Goal: Transaction & Acquisition: Purchase product/service

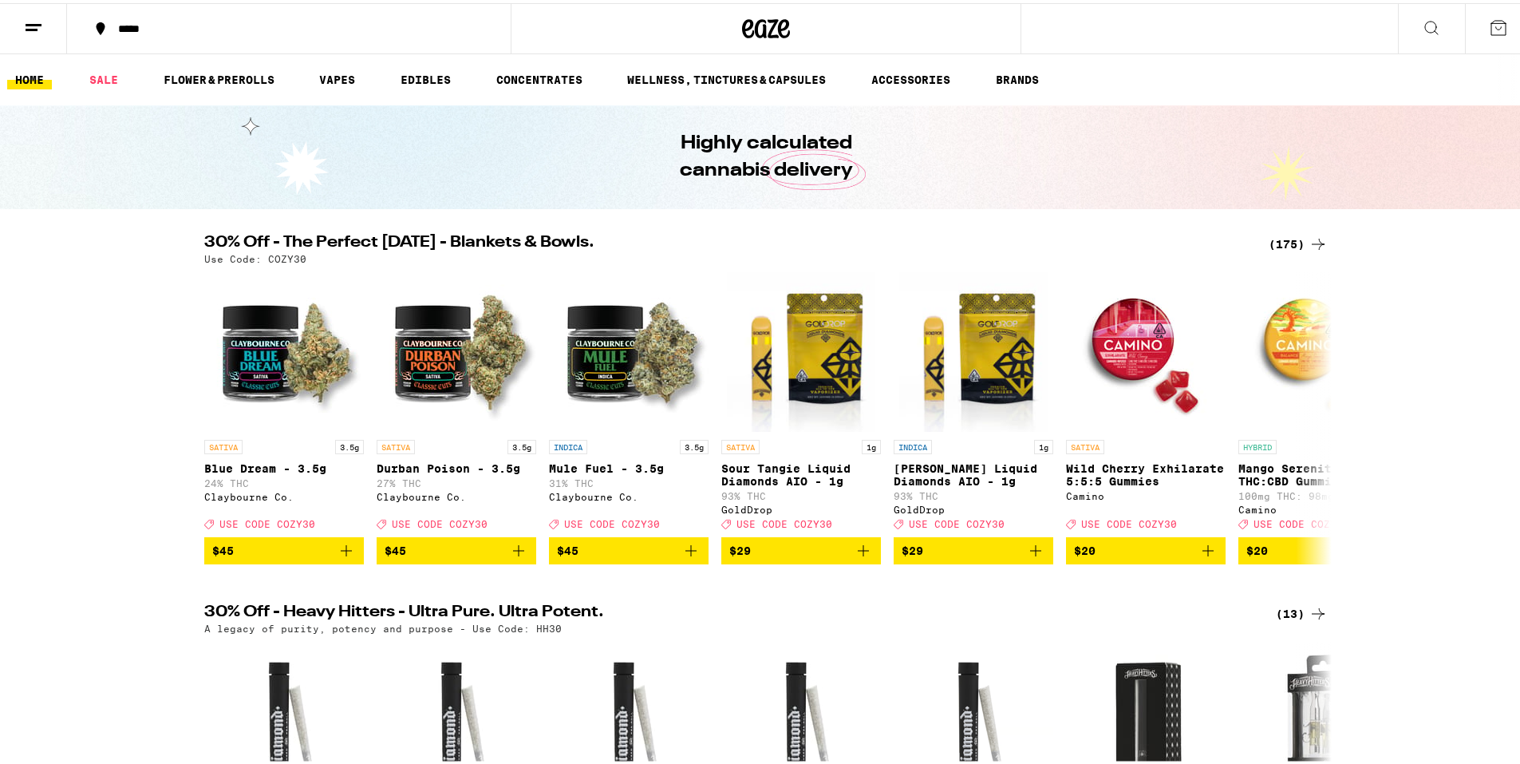
click at [1291, 235] on div "(175)" at bounding box center [1298, 240] width 59 height 19
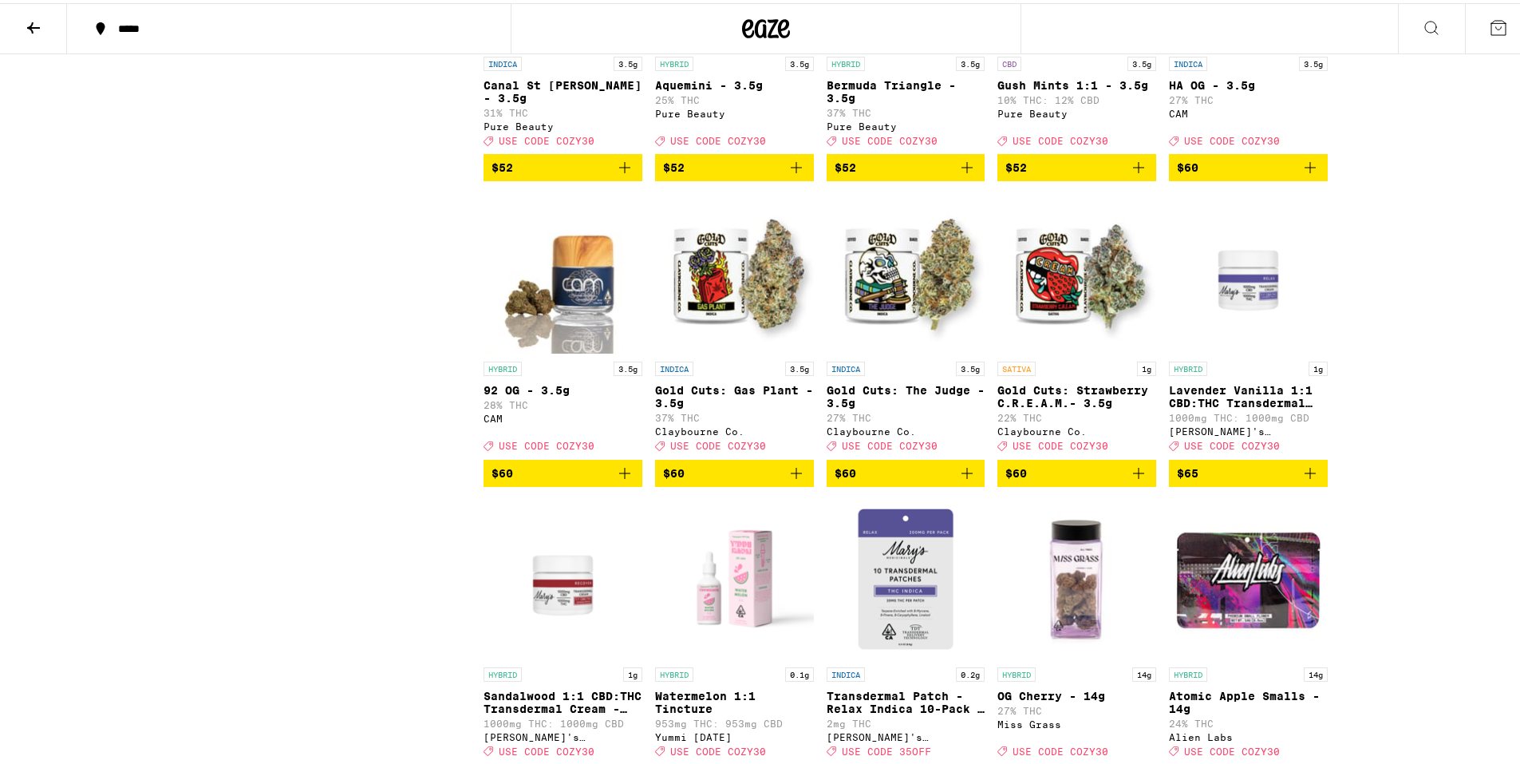
scroll to position [9177, 0]
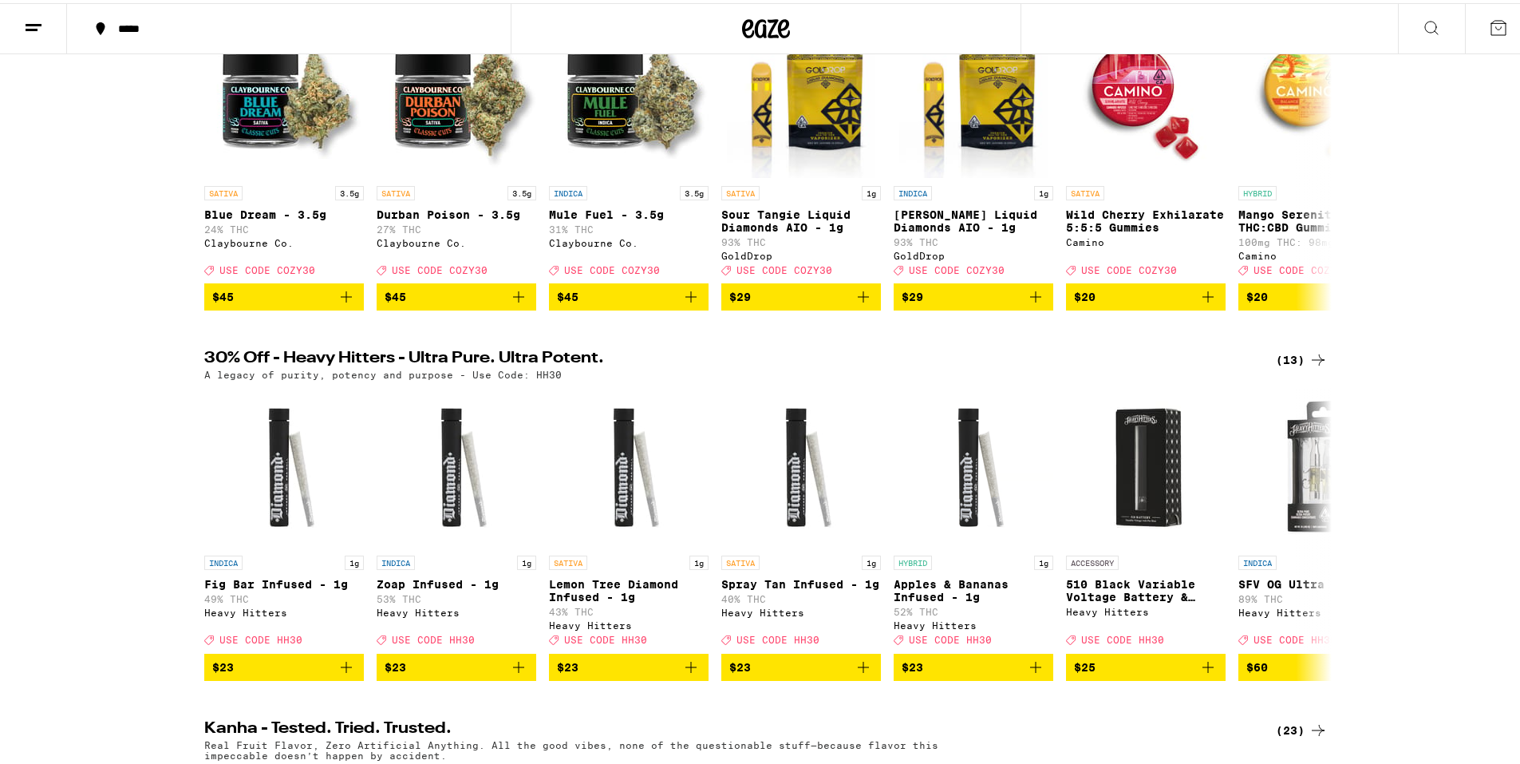
scroll to position [319, 0]
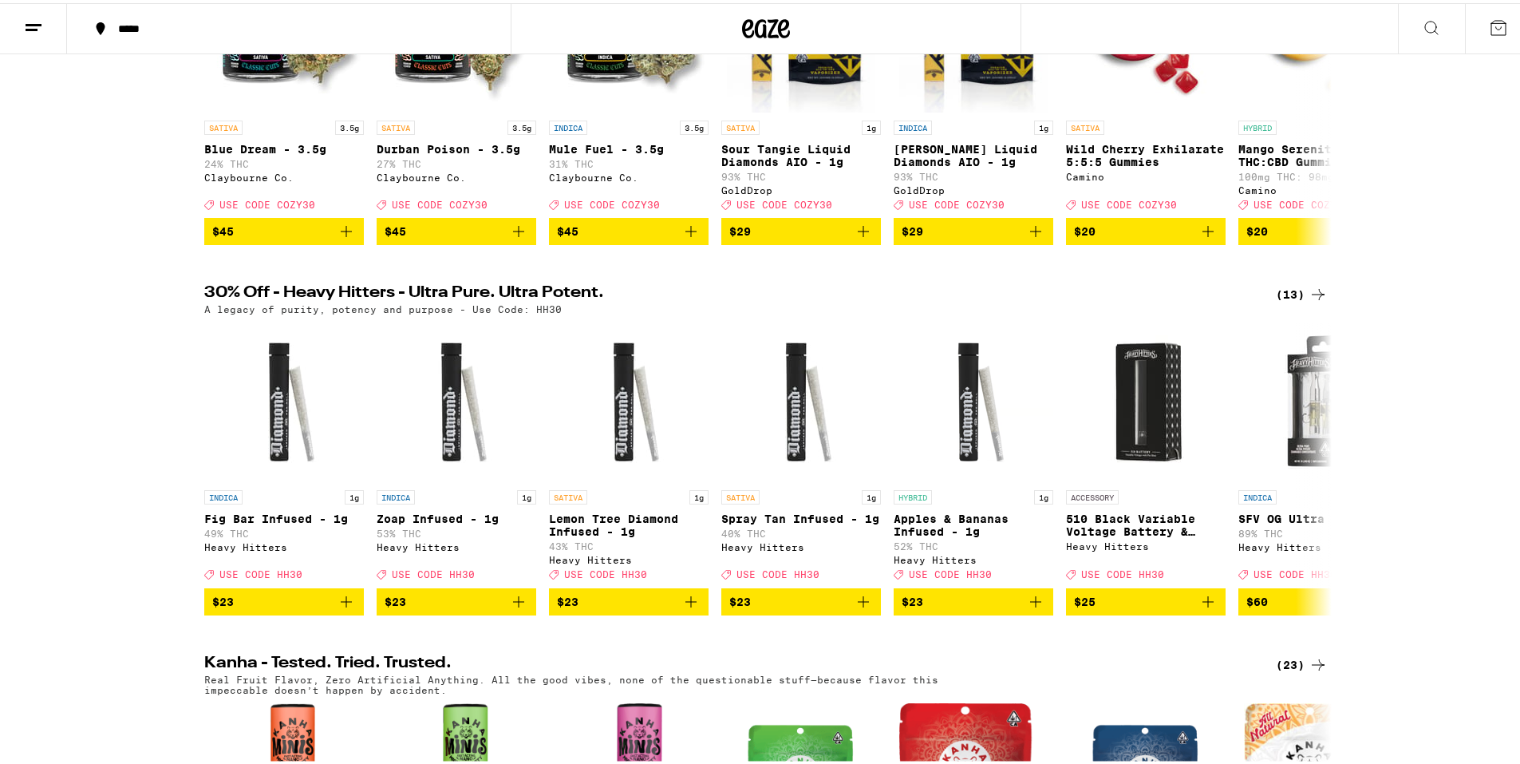
click at [1297, 301] on div "(13)" at bounding box center [1302, 291] width 52 height 19
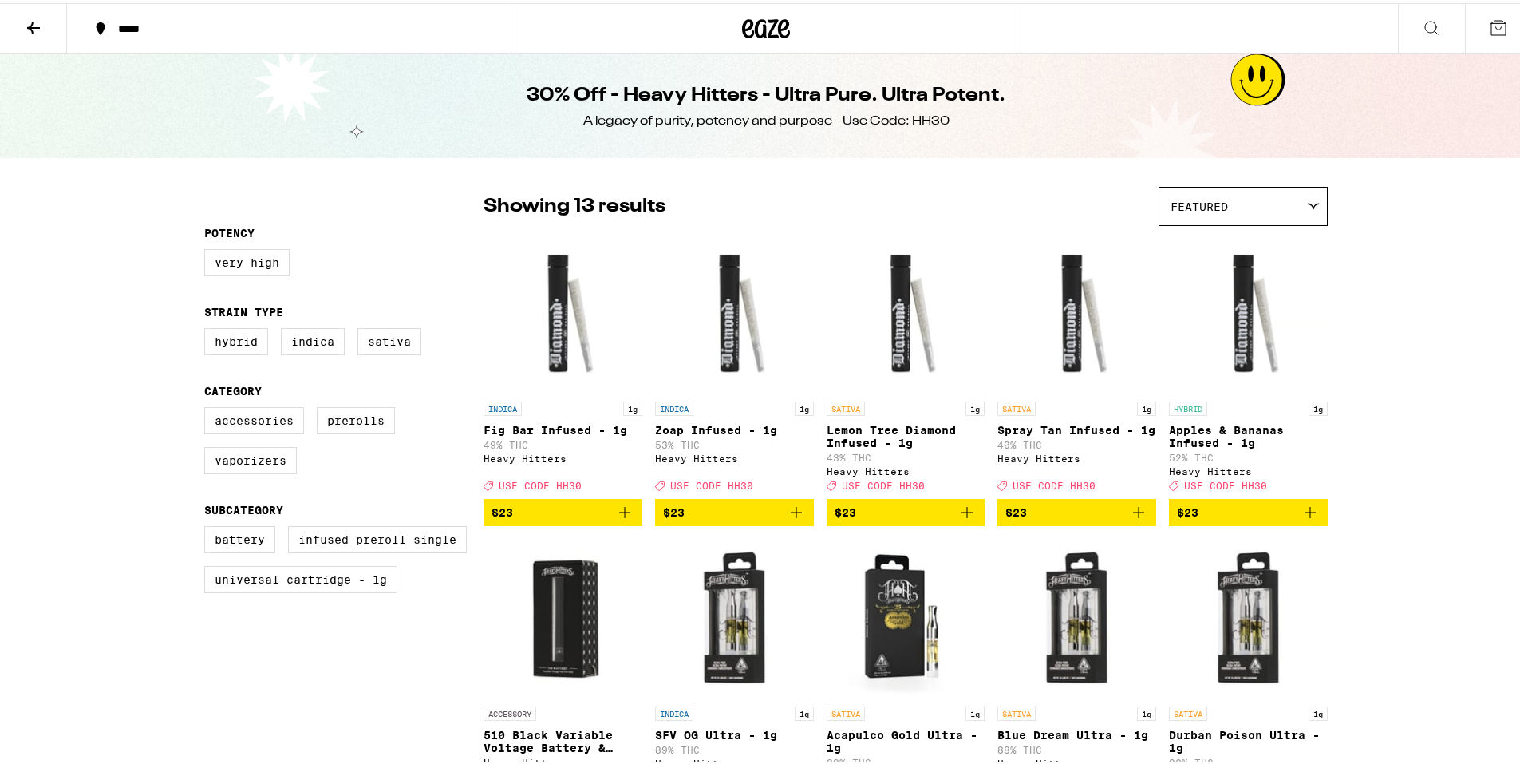
click at [31, 22] on icon at bounding box center [33, 24] width 13 height 11
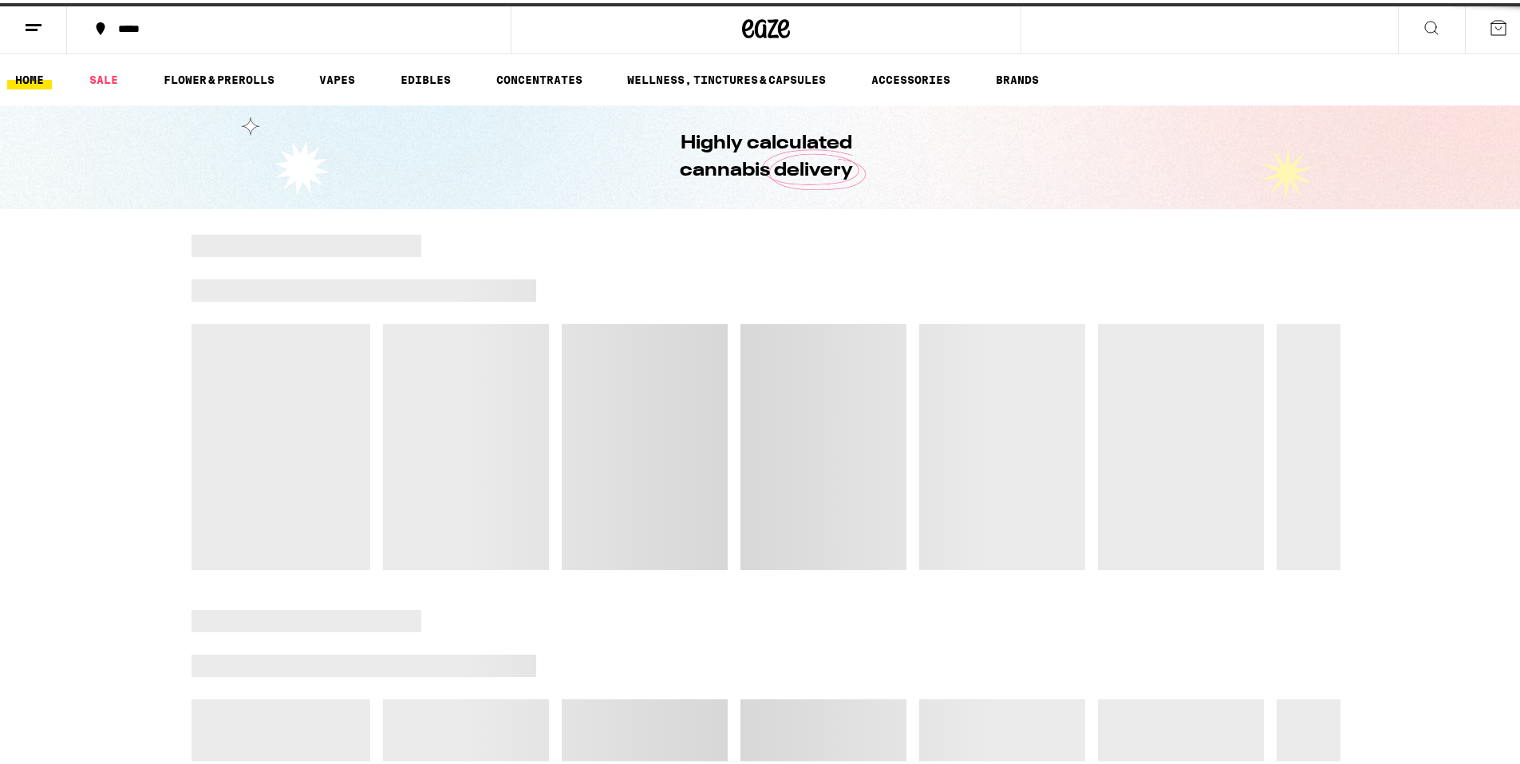
click at [125, 25] on div "*****" at bounding box center [296, 25] width 373 height 11
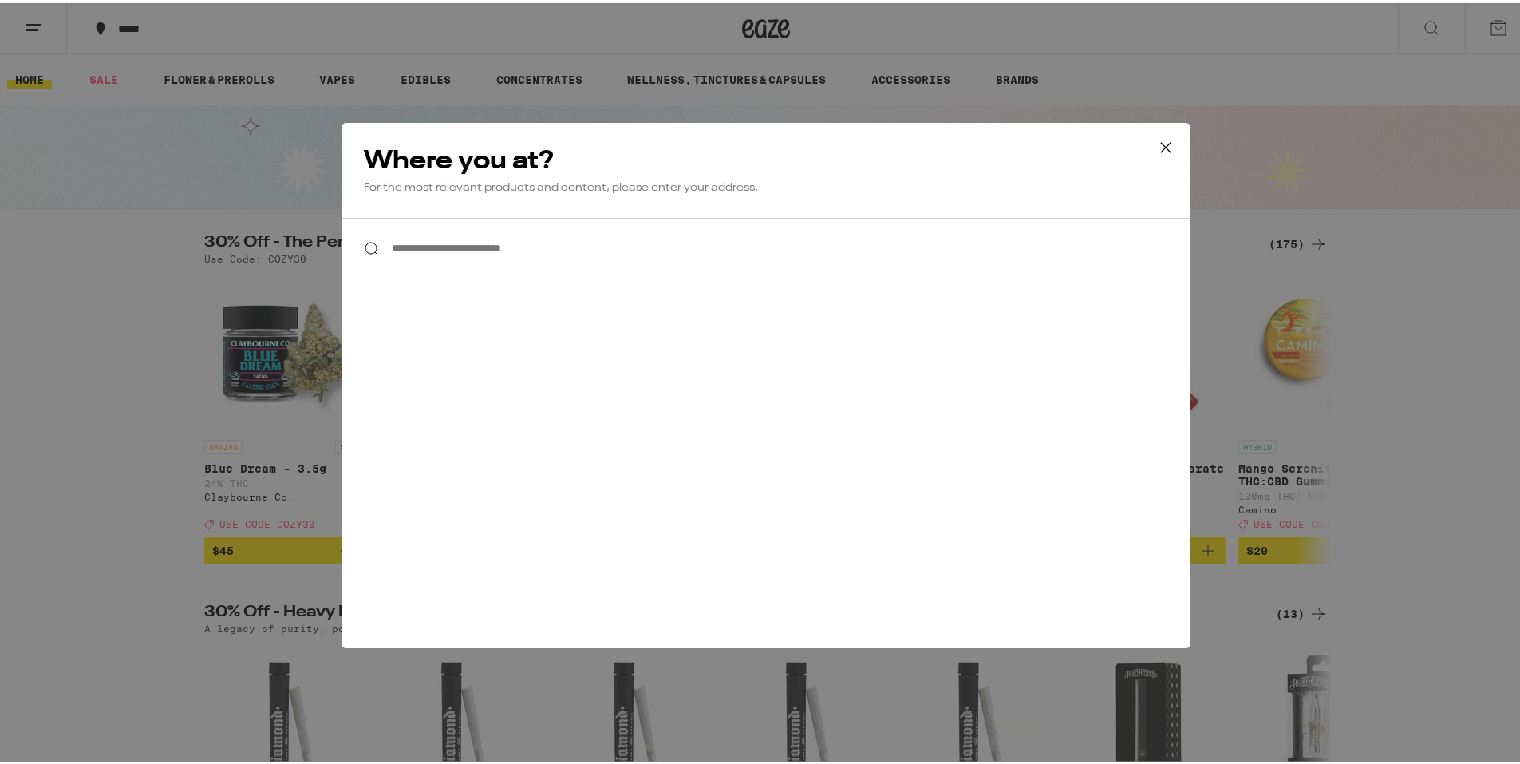
click at [474, 251] on input "**********" at bounding box center [766, 245] width 849 height 61
click at [415, 246] on input "**********" at bounding box center [766, 245] width 849 height 61
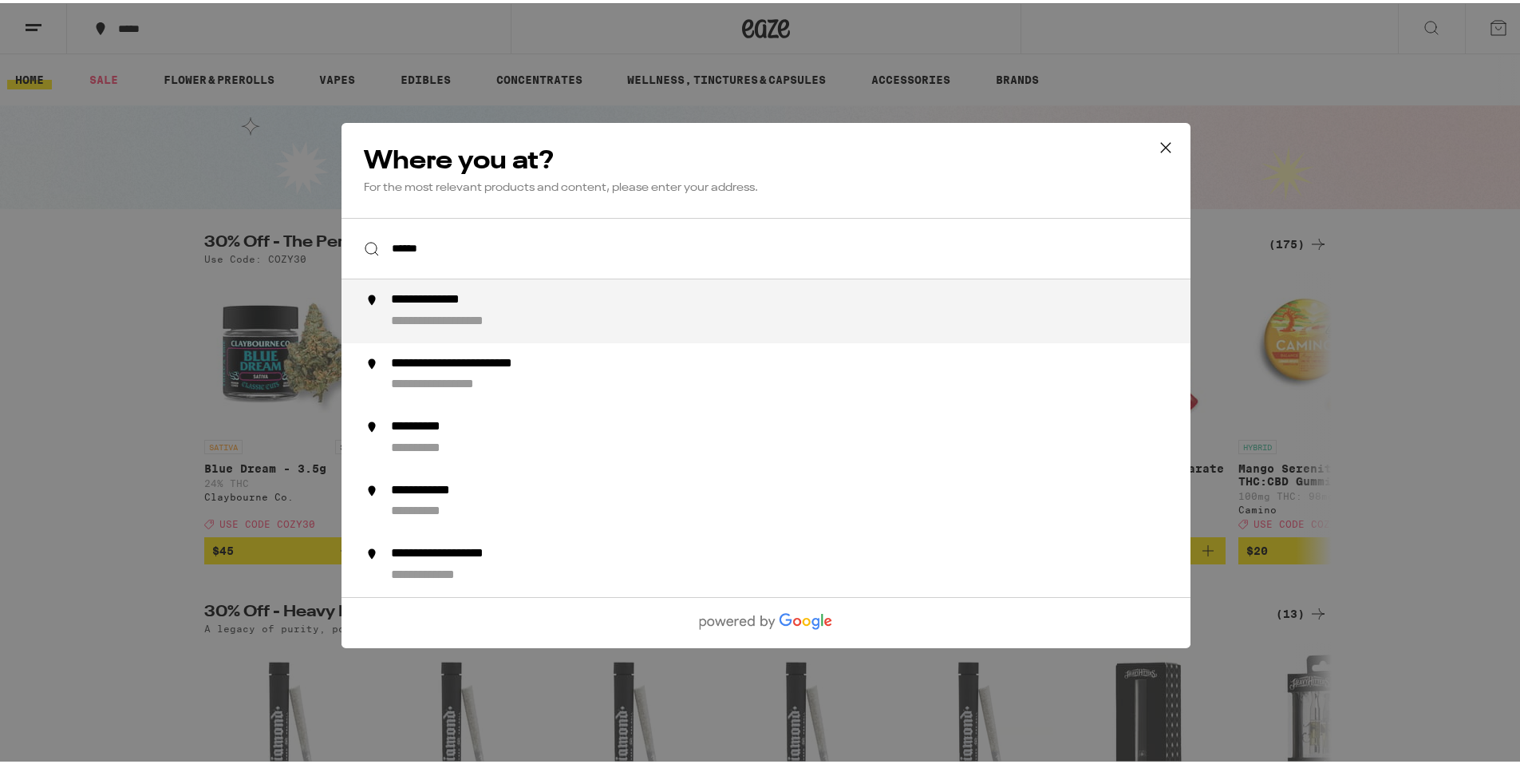
click at [440, 320] on div "**********" at bounding box center [469, 318] width 156 height 17
type input "**********"
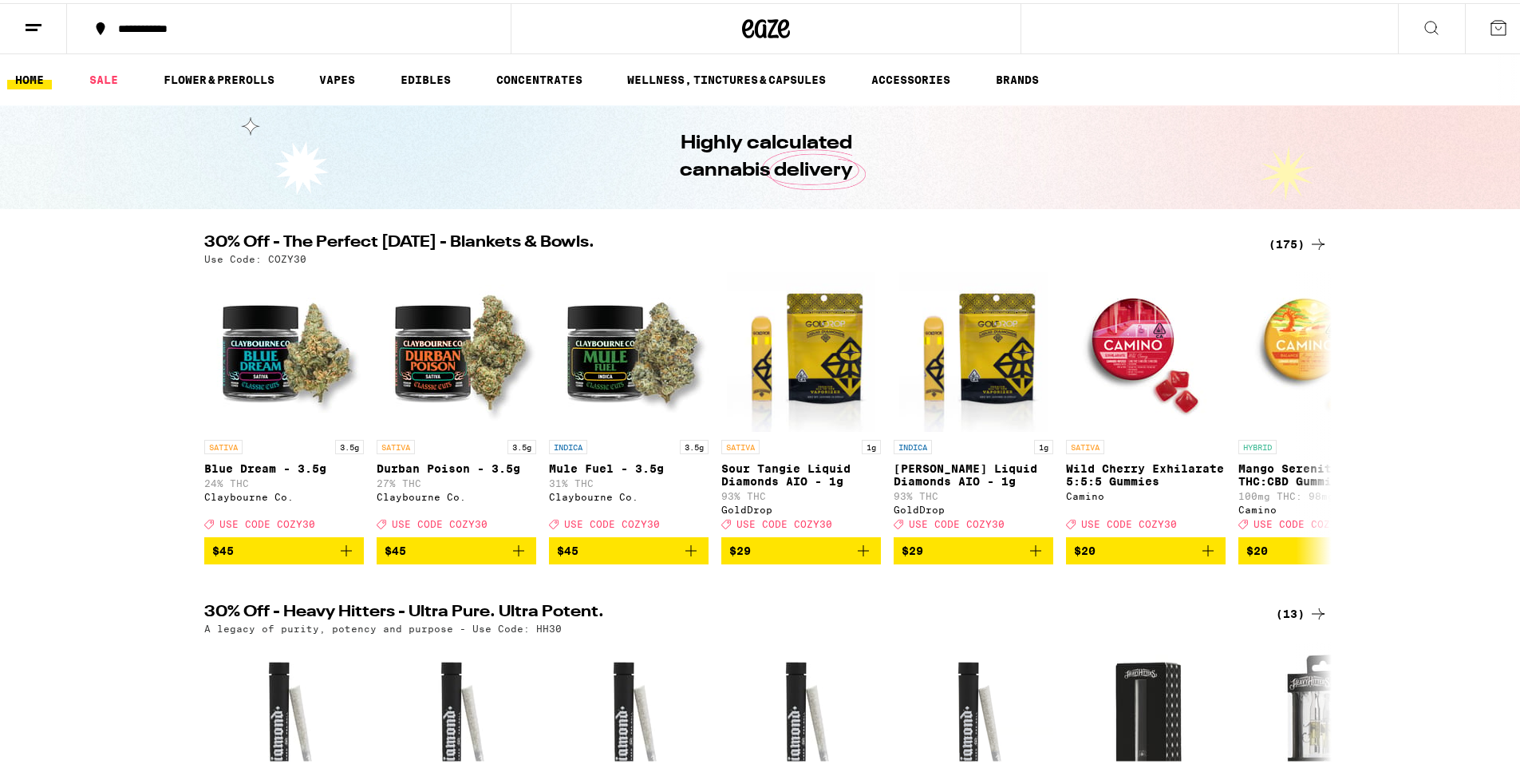
click at [1287, 239] on div "(175)" at bounding box center [1298, 240] width 59 height 19
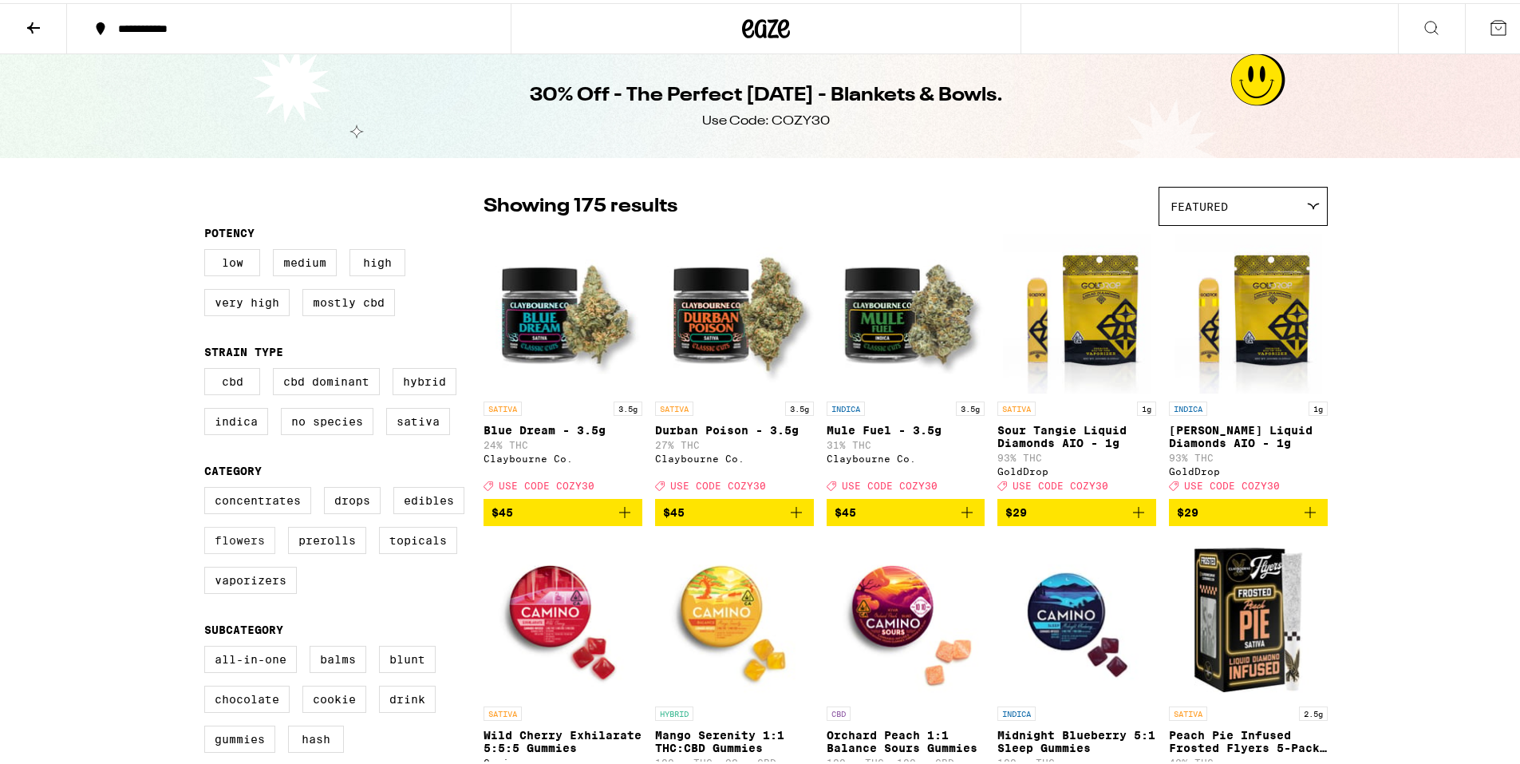
click at [255, 547] on label "Flowers" at bounding box center [239, 536] width 71 height 27
click at [208, 487] on input "Flowers" at bounding box center [207, 486] width 1 height 1
checkbox input "true"
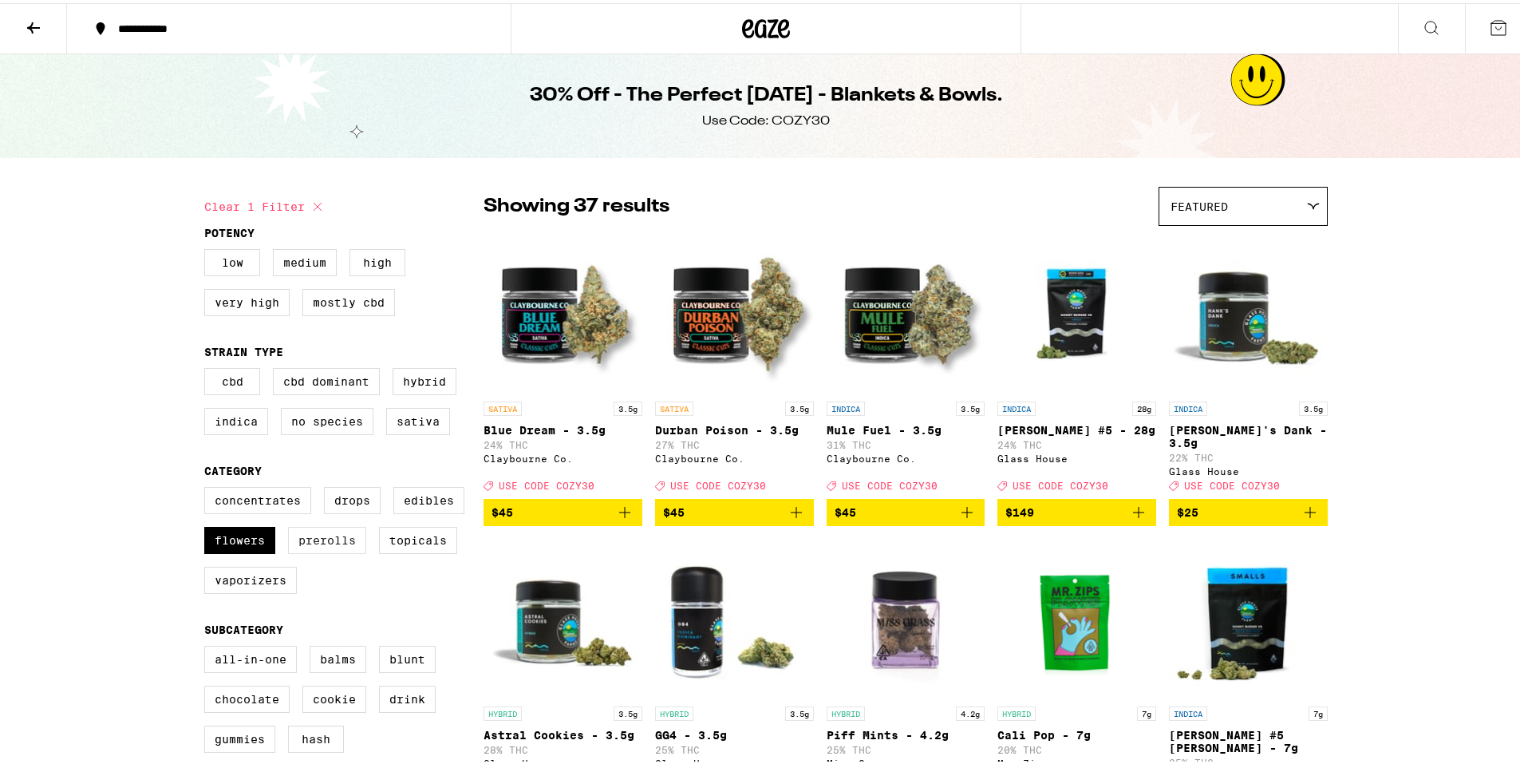
click at [299, 547] on label "Prerolls" at bounding box center [327, 536] width 78 height 27
click at [208, 487] on input "Prerolls" at bounding box center [207, 486] width 1 height 1
checkbox input "true"
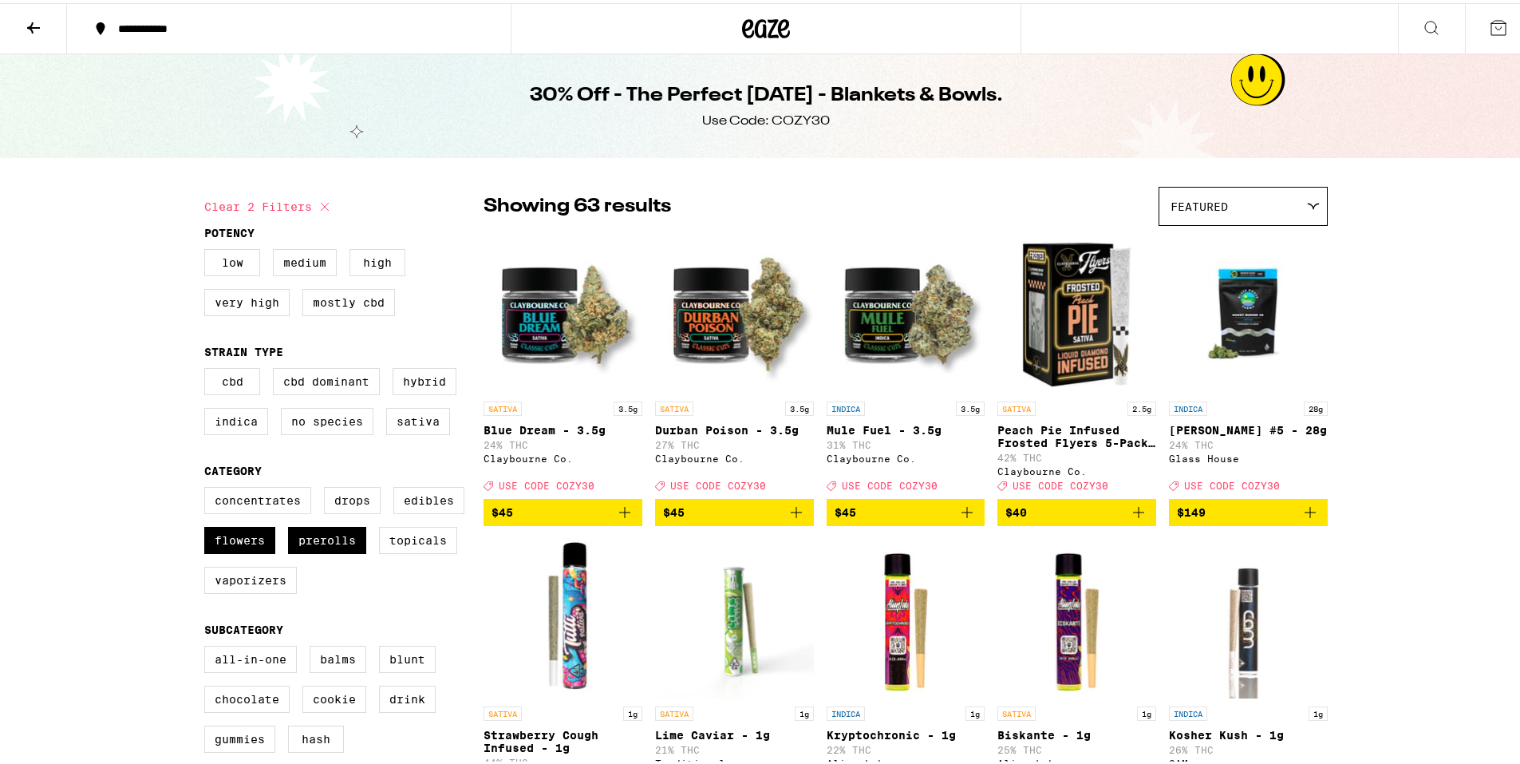
click at [1267, 199] on div "Featured" at bounding box center [1243, 203] width 168 height 38
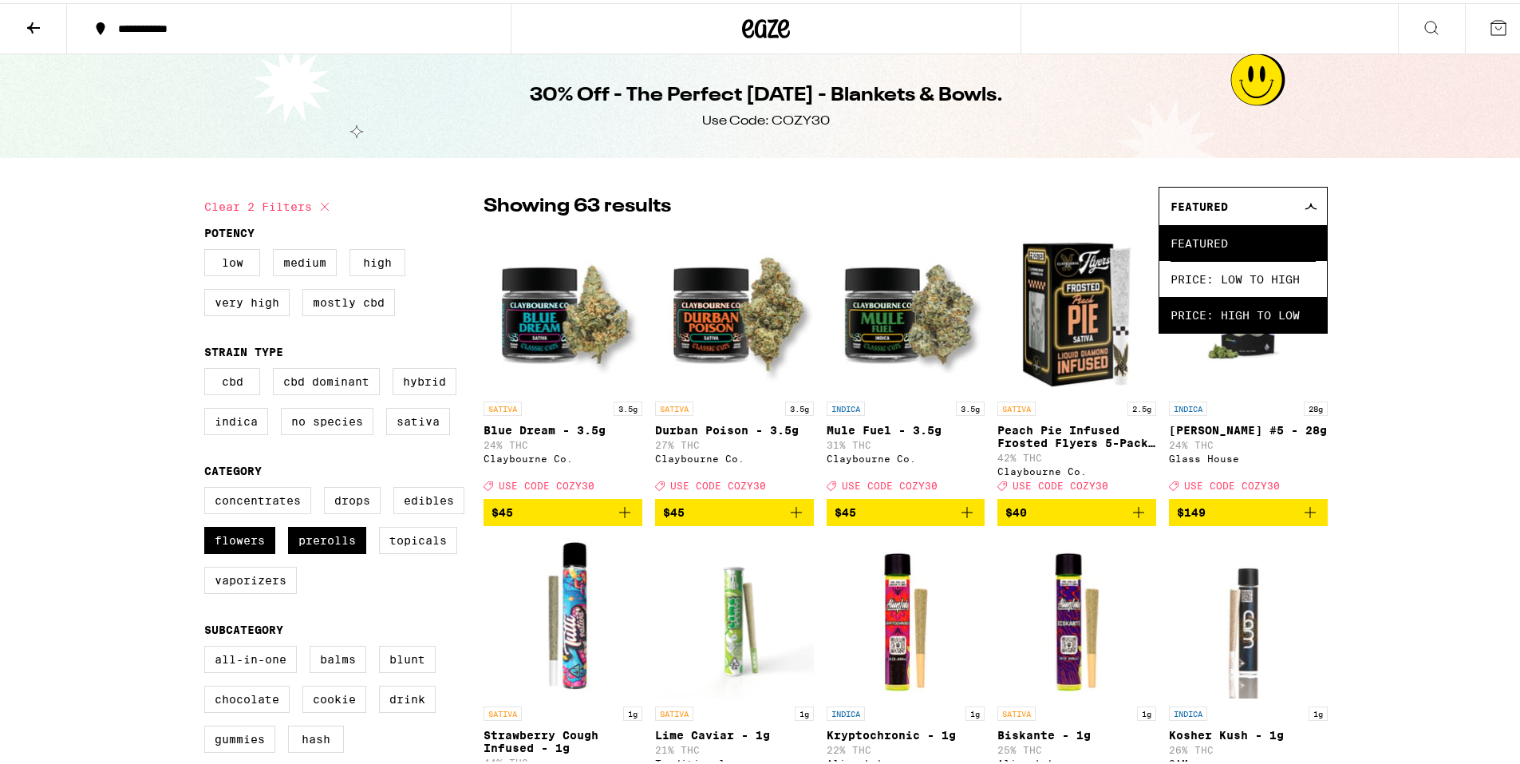
click at [1259, 307] on span "Price: High to Low" at bounding box center [1243, 312] width 145 height 36
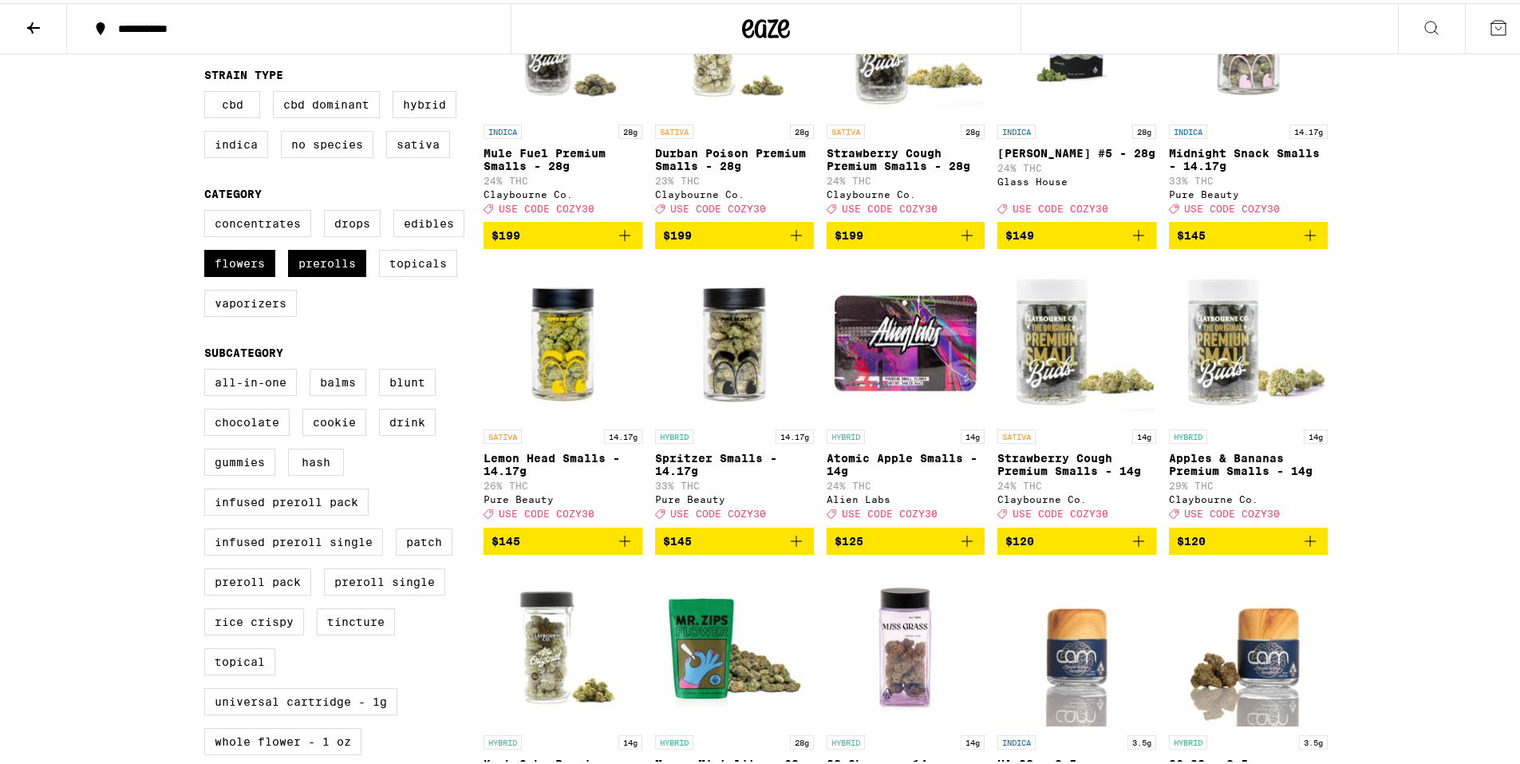
scroll to position [80, 0]
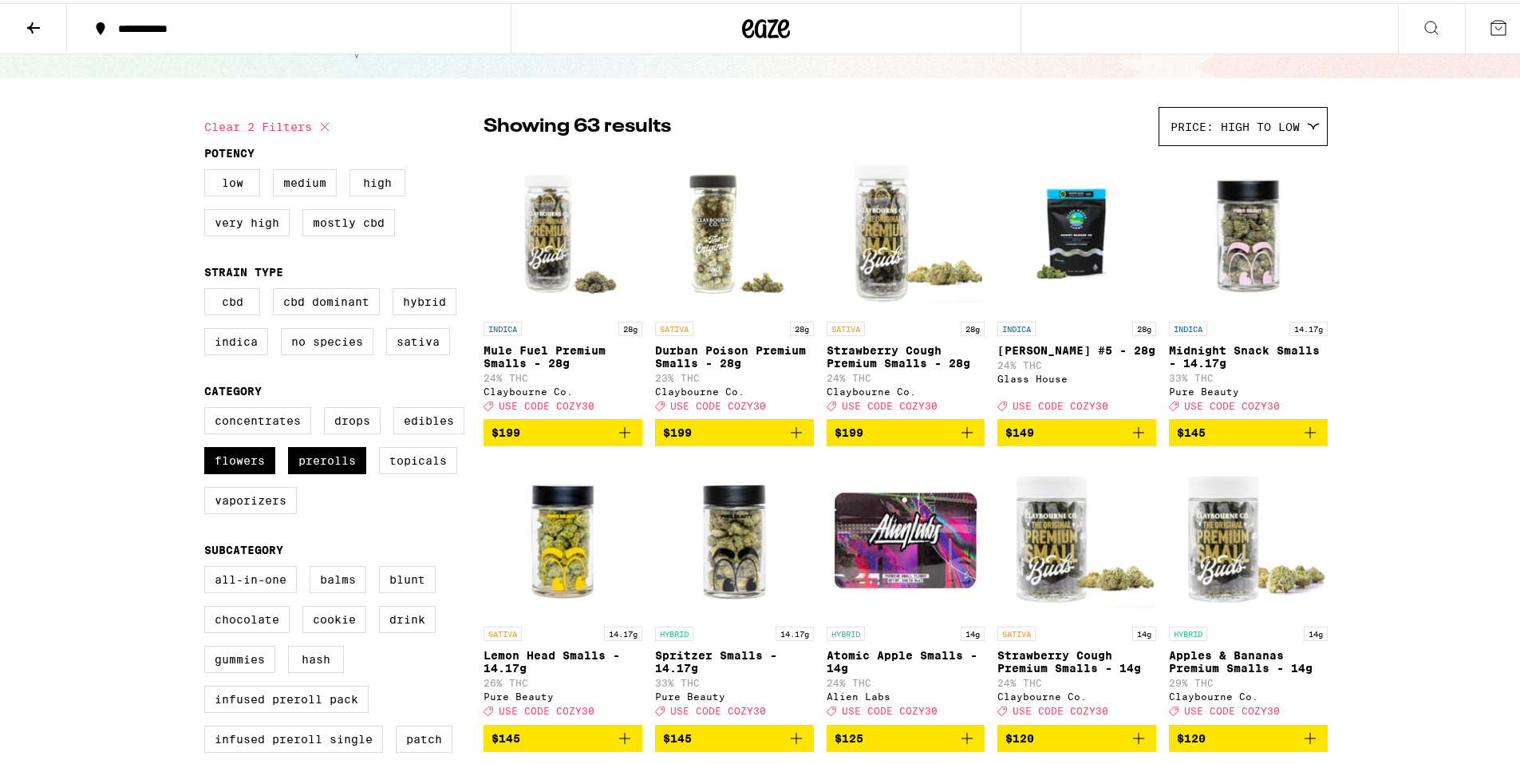
click at [1238, 436] on span "$145" at bounding box center [1248, 429] width 143 height 19
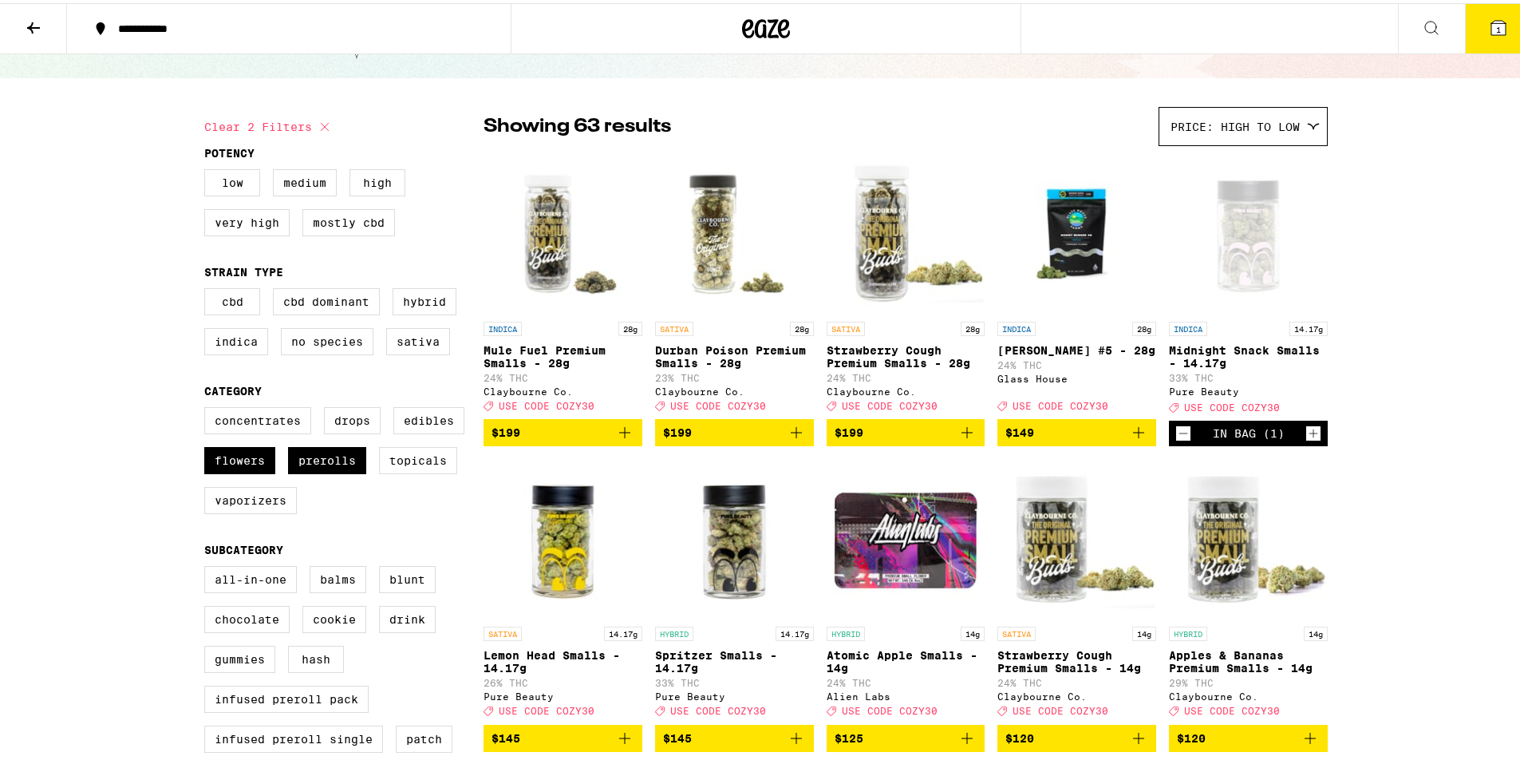
click at [1485, 14] on button "1" at bounding box center [1498, 25] width 67 height 49
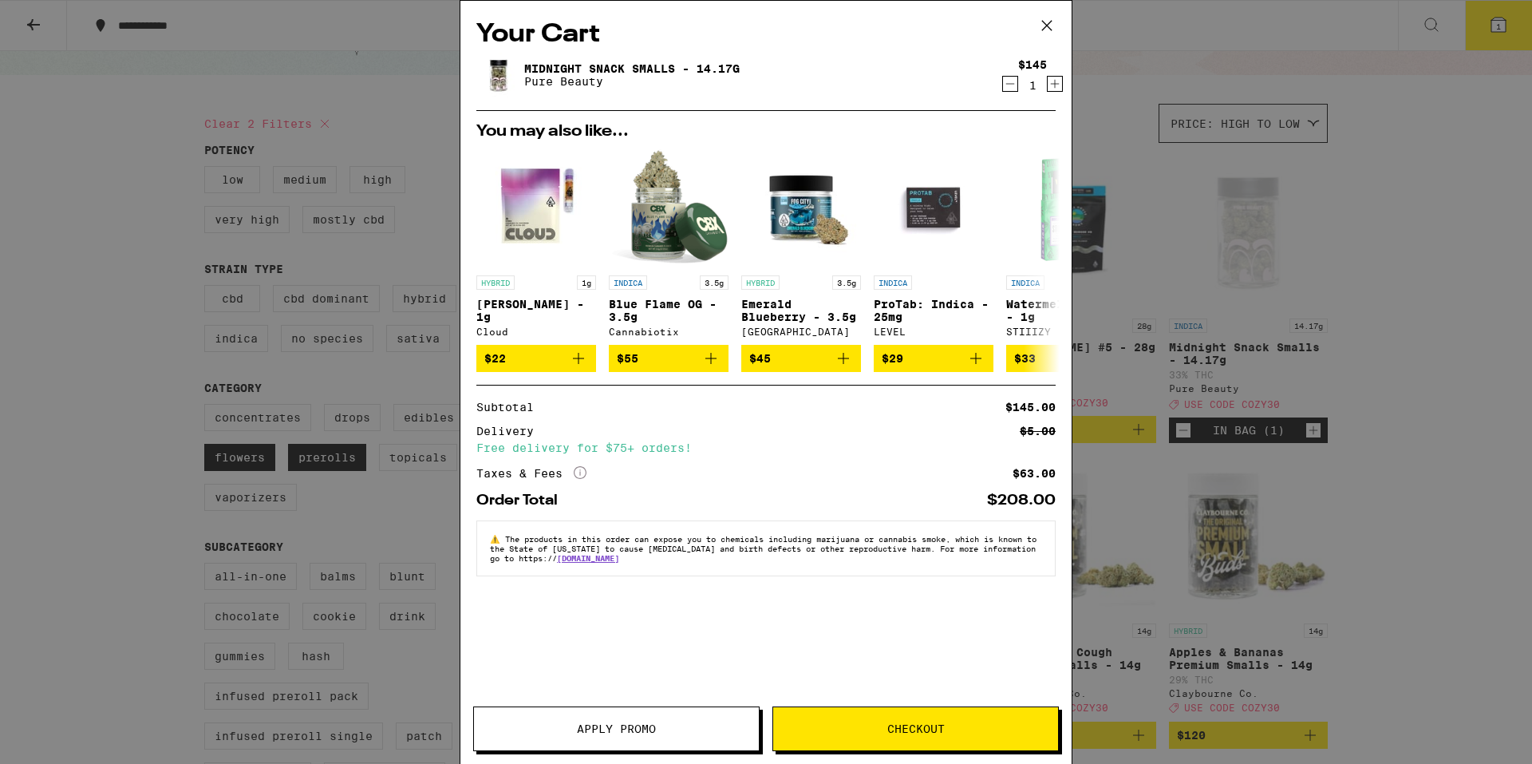
click at [652, 719] on button "Apply Promo" at bounding box center [616, 728] width 286 height 45
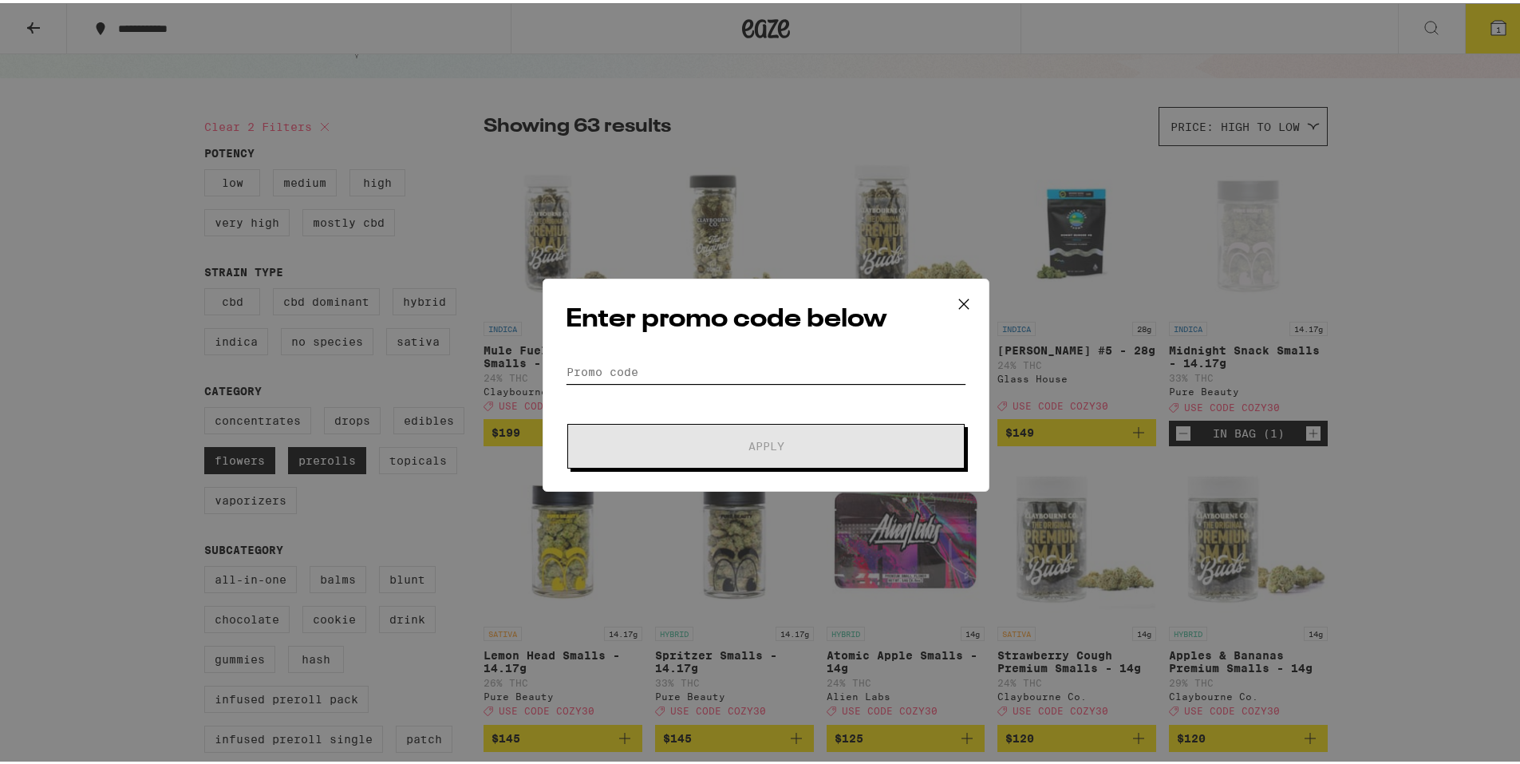
click at [639, 370] on input "Promo Code" at bounding box center [766, 369] width 401 height 24
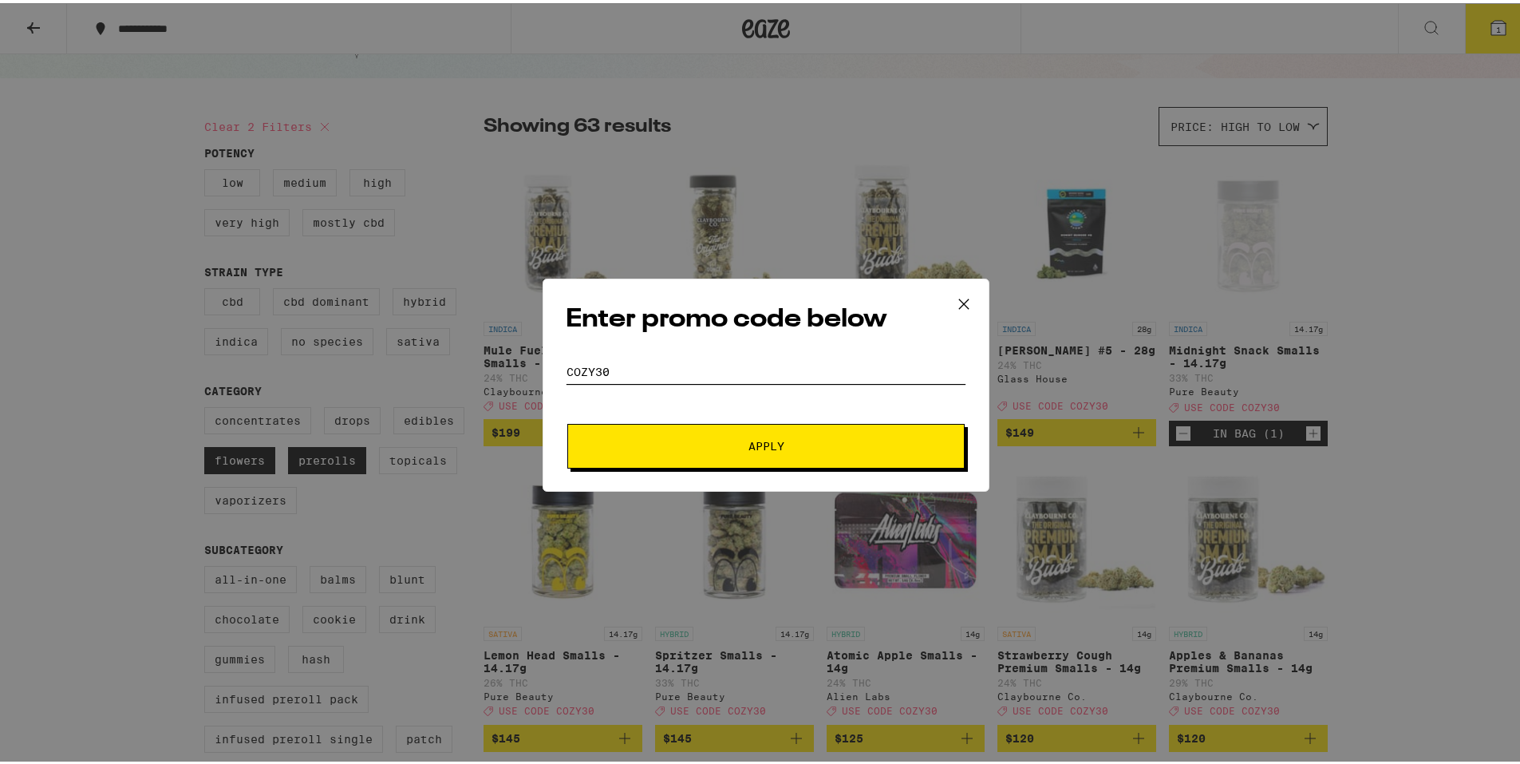
type input "Cozy30"
click at [713, 454] on button "Apply" at bounding box center [765, 443] width 397 height 45
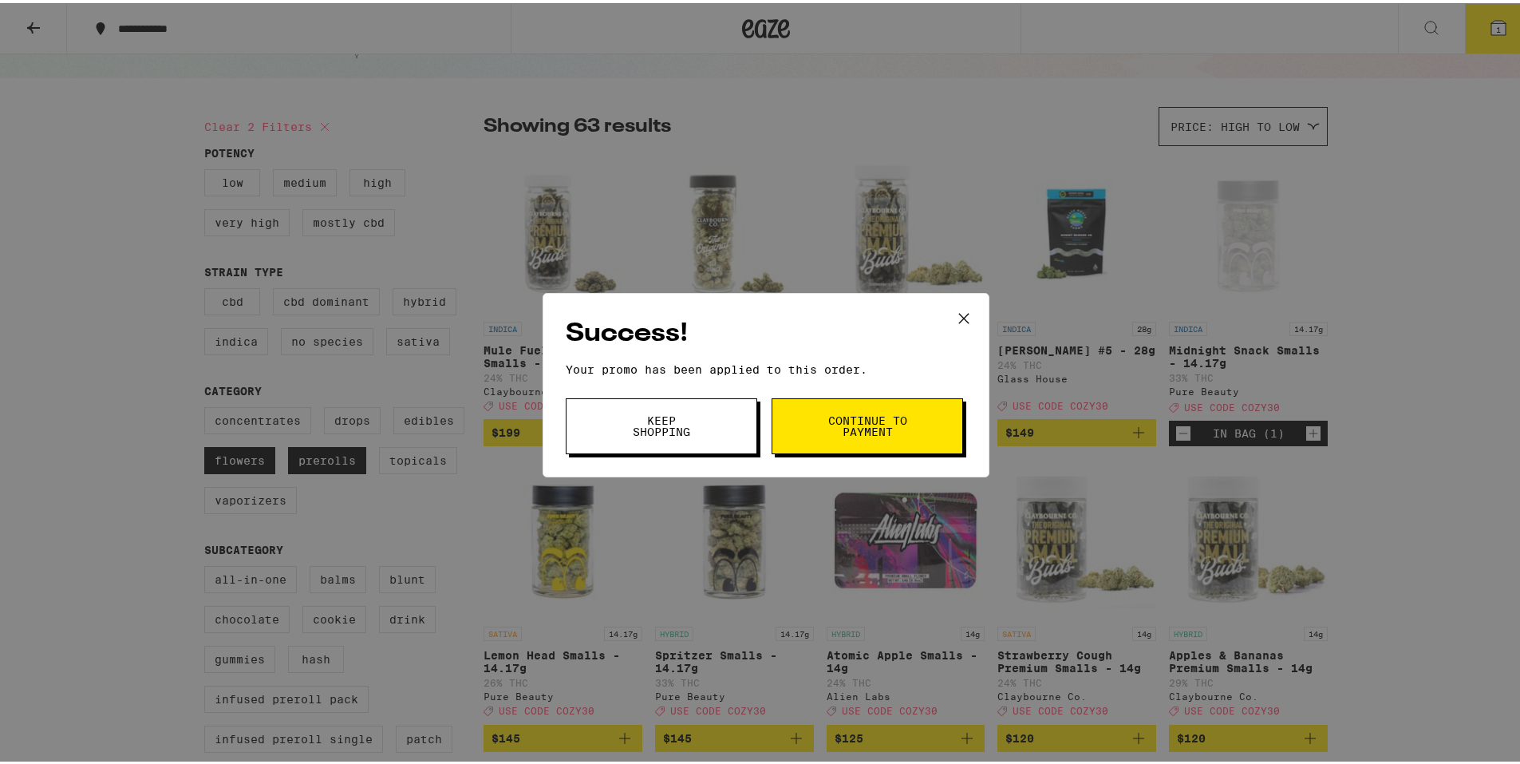
click at [729, 426] on button "Keep Shopping" at bounding box center [662, 423] width 192 height 56
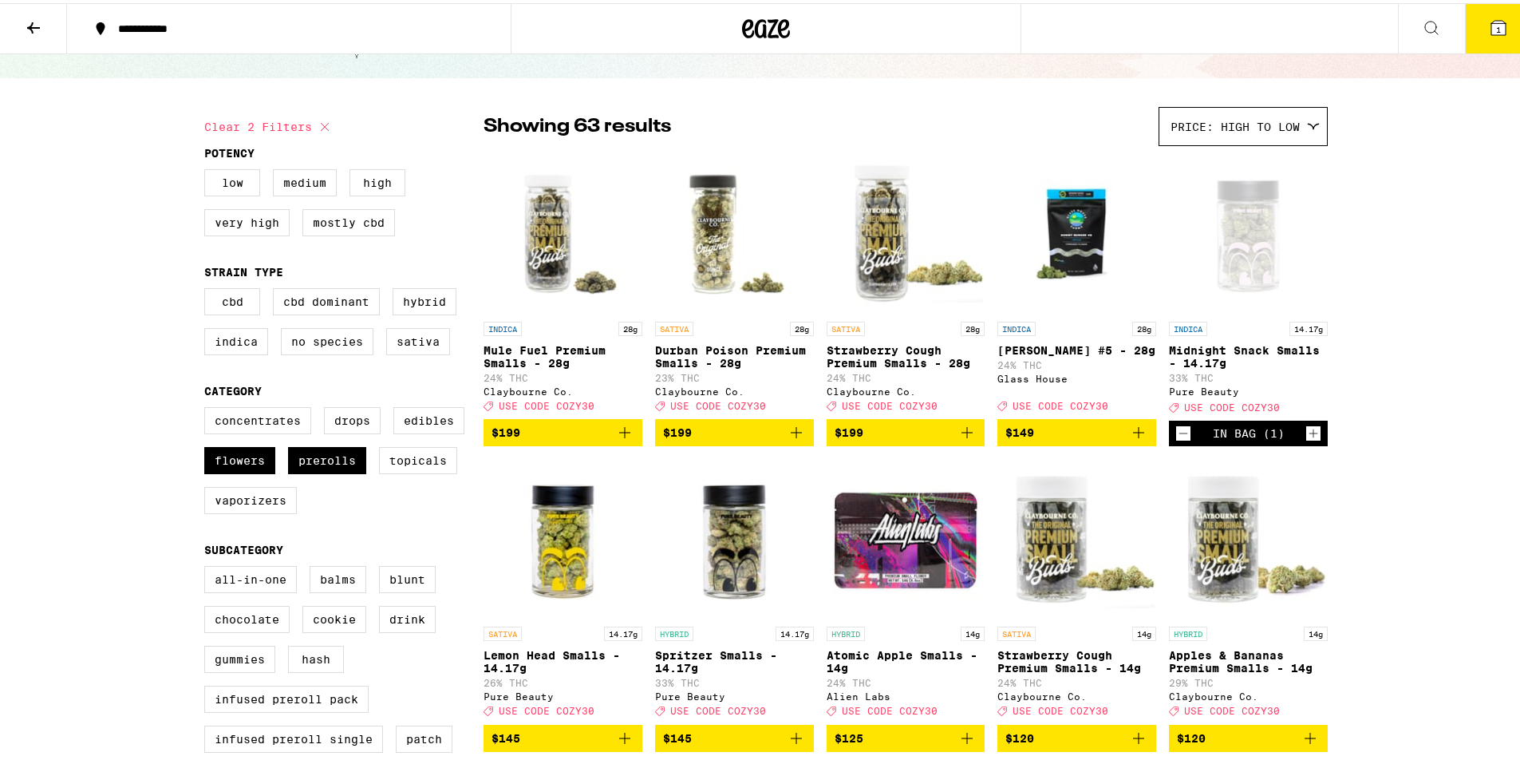
click at [1491, 22] on icon at bounding box center [1498, 25] width 14 height 14
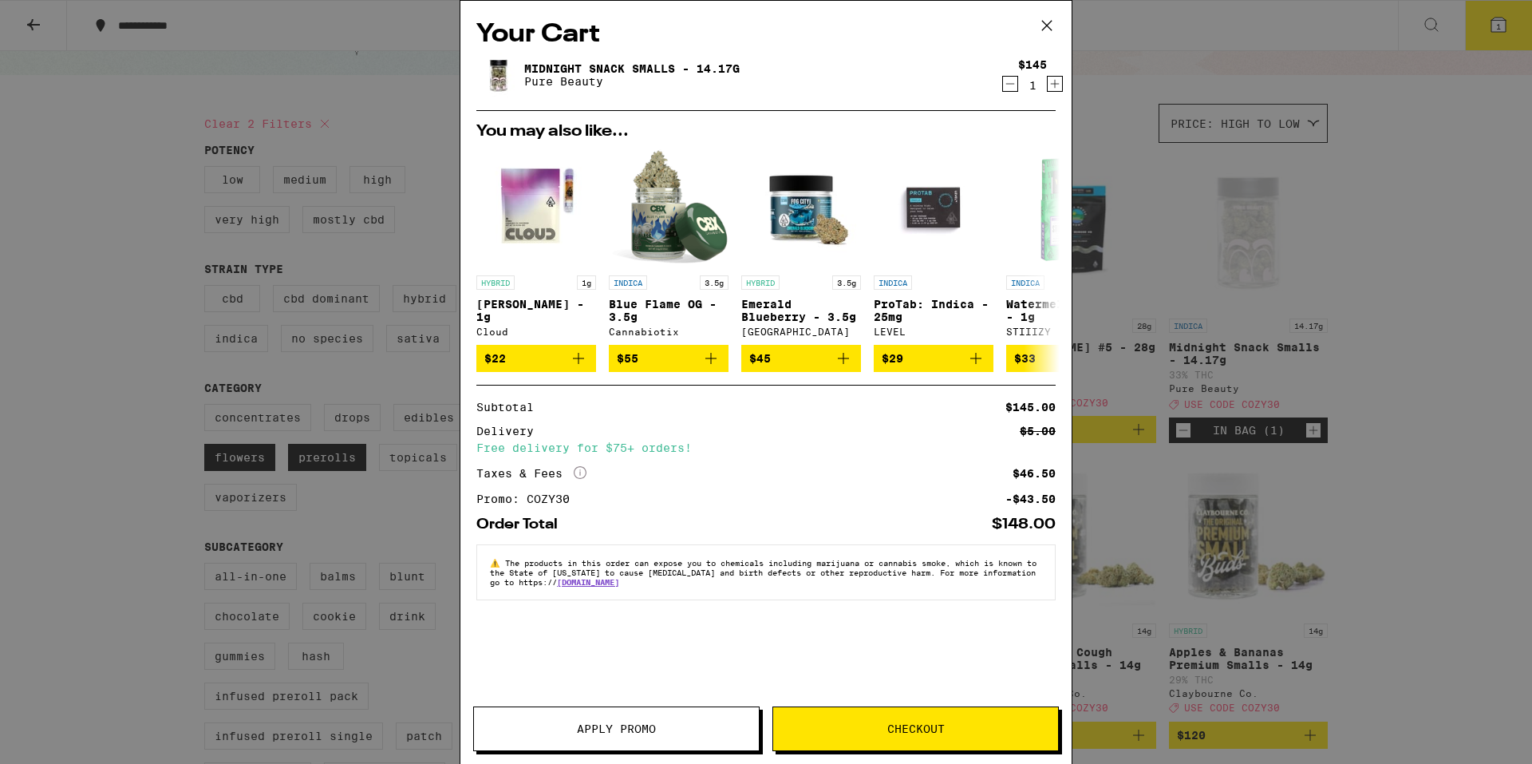
click at [1046, 22] on icon at bounding box center [1047, 26] width 24 height 24
